Goal: Check status: Check status

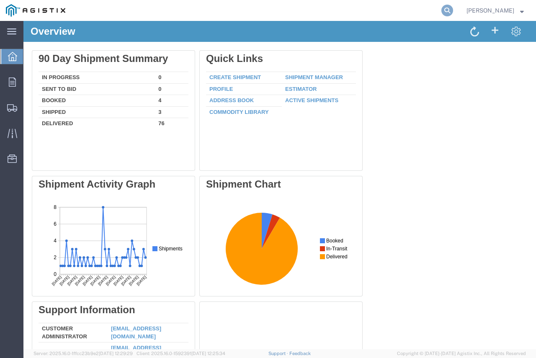
click at [446, 13] on icon at bounding box center [447, 11] width 12 height 12
click at [420, 13] on input "search" at bounding box center [314, 10] width 255 height 20
type input "8000614189"
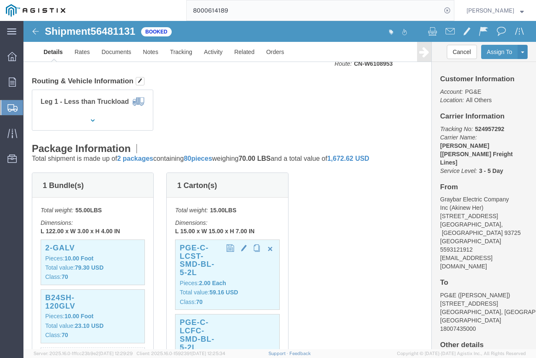
scroll to position [167, 0]
